Goal: Complete application form

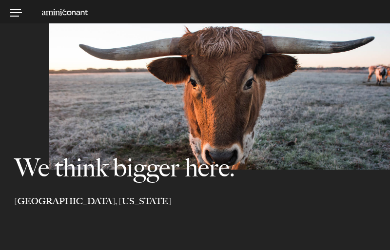
select select "Austin"
select select "Business and Civil Litigation"
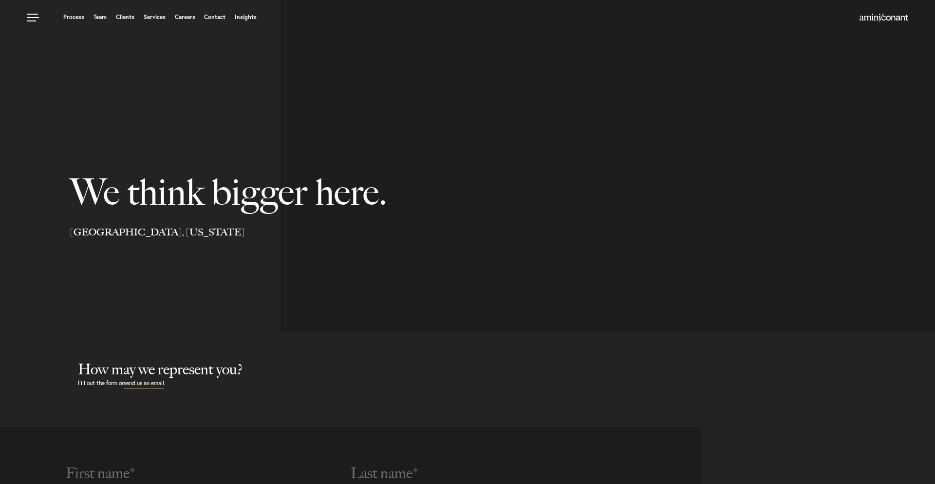
select select "Austin"
select select "Business and Civil Litigation"
select select "Austin"
select select "Business and Civil Litigation"
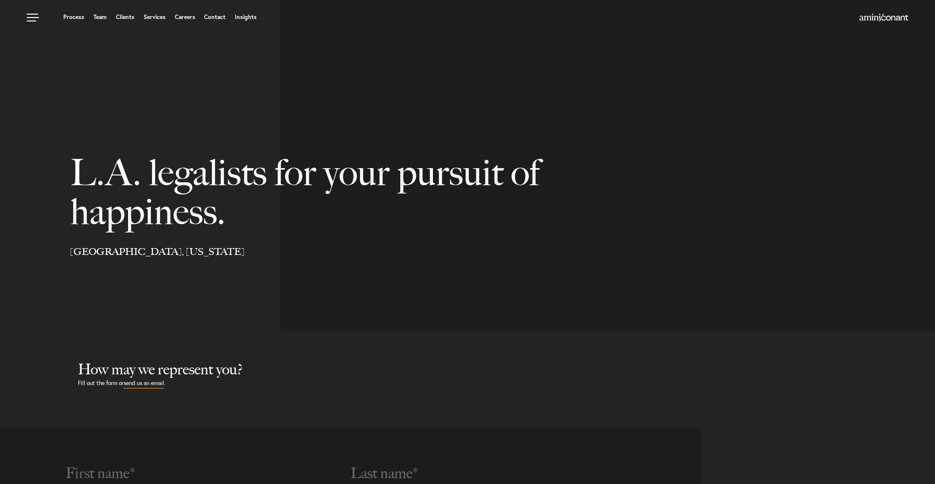
select select "Austin"
select select "Business and Civil Litigation"
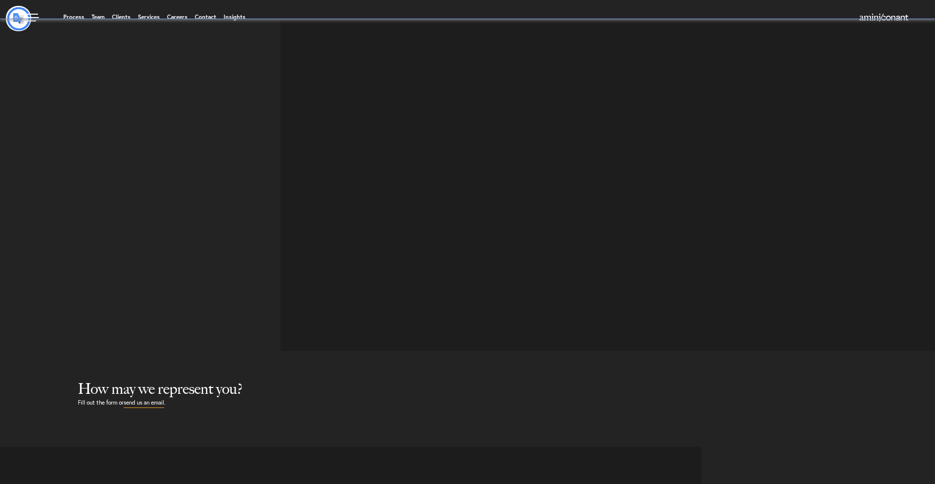
select select "en"
